Goal: Navigation & Orientation: Find specific page/section

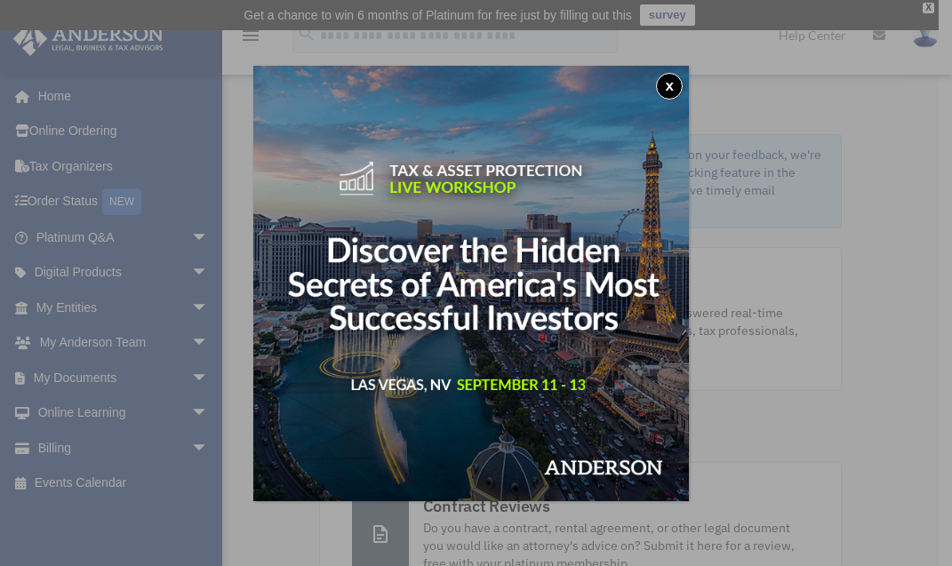
click at [670, 92] on button "x" at bounding box center [669, 86] width 27 height 27
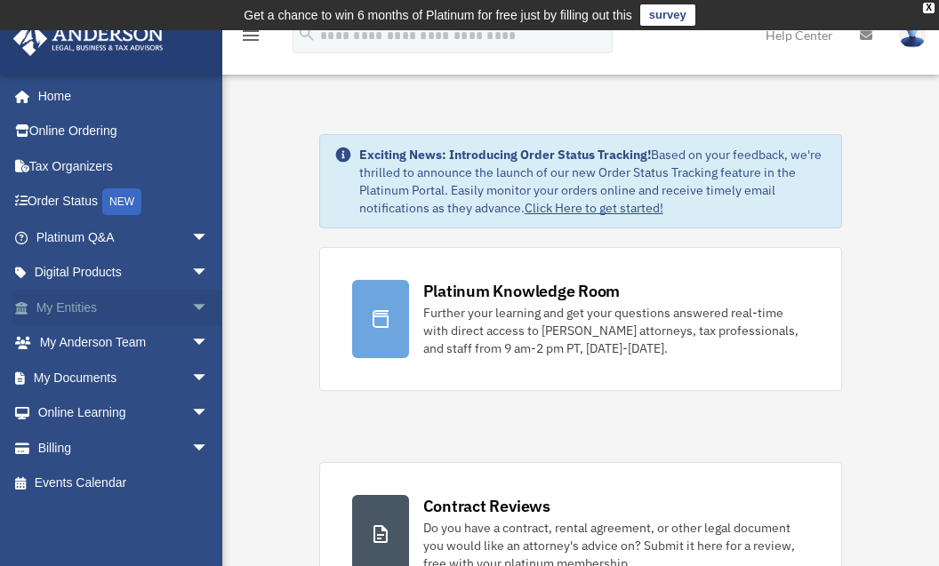
click at [191, 304] on span "arrow_drop_down" at bounding box center [209, 308] width 36 height 36
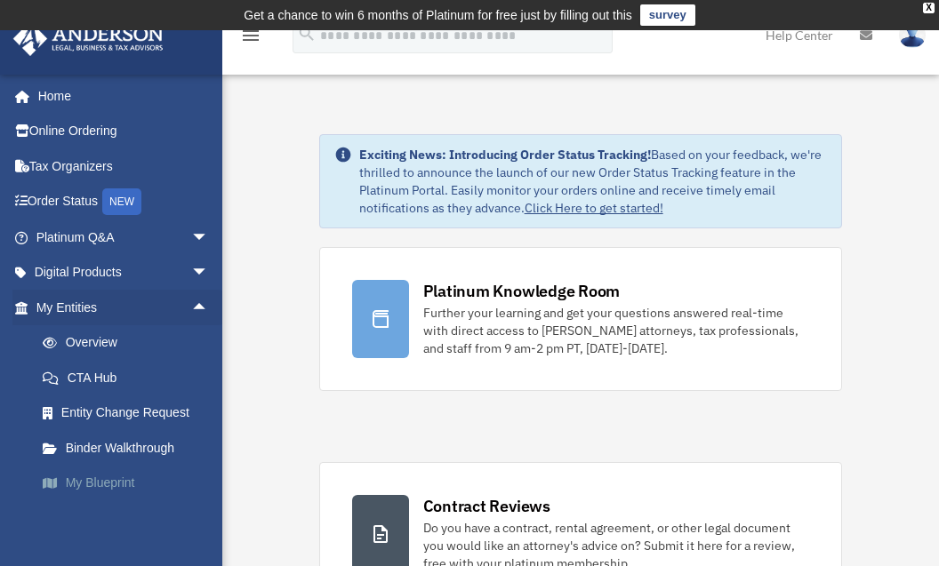
click at [124, 481] on link "My Blueprint" at bounding box center [130, 484] width 211 height 36
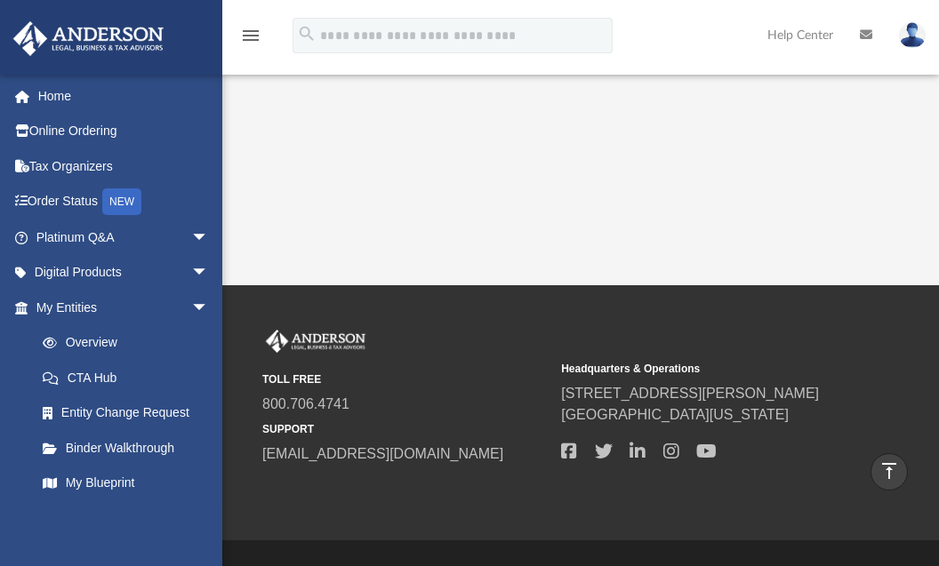
scroll to position [357, 0]
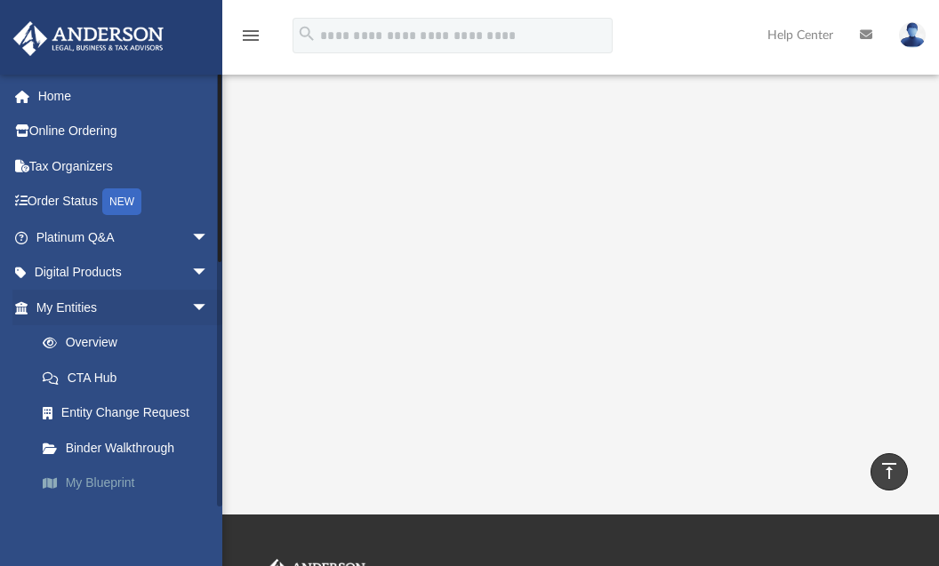
click at [100, 473] on link "My Blueprint" at bounding box center [130, 484] width 211 height 36
click at [92, 480] on link "My Blueprint" at bounding box center [130, 484] width 211 height 36
click at [100, 474] on link "My Blueprint" at bounding box center [130, 484] width 211 height 36
click at [119, 341] on link "Overview" at bounding box center [130, 343] width 211 height 36
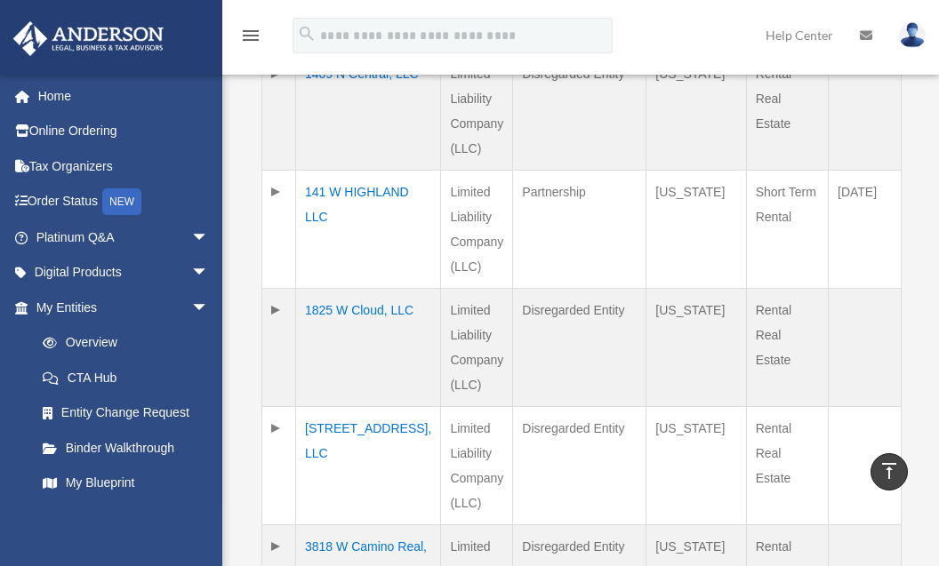
scroll to position [748, 0]
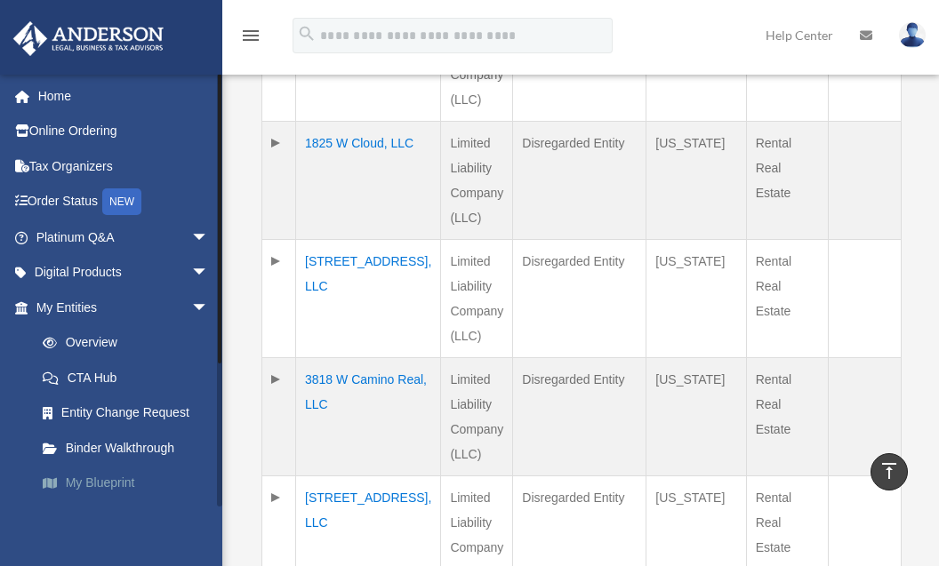
click at [108, 478] on link "My Blueprint" at bounding box center [130, 484] width 211 height 36
